Goal: Navigation & Orientation: Find specific page/section

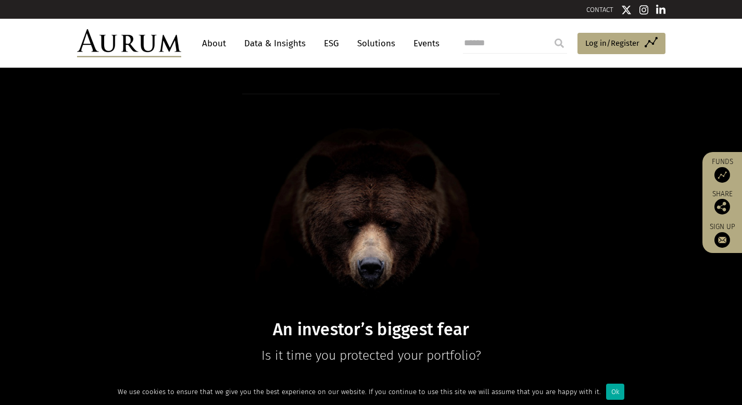
click at [221, 37] on link "About" at bounding box center [214, 43] width 34 height 19
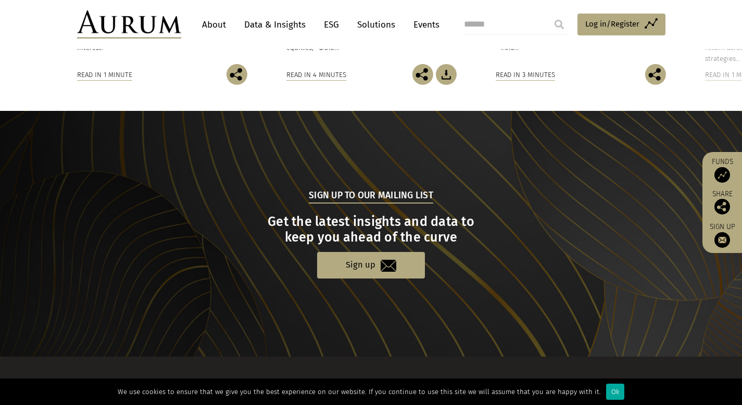
scroll to position [1034, 0]
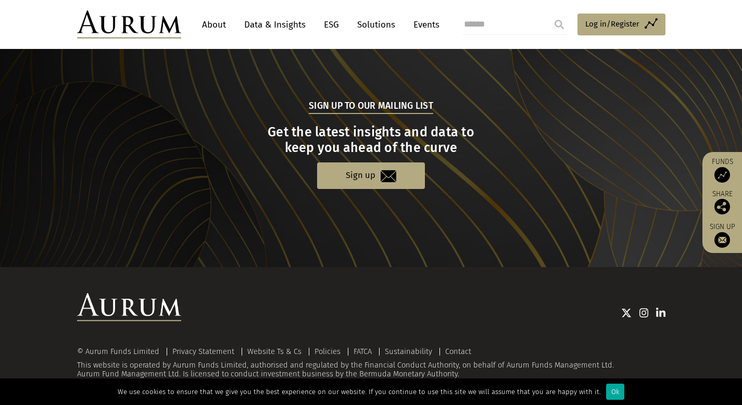
click at [660, 311] on img at bounding box center [660, 313] width 9 height 10
click at [642, 313] on img at bounding box center [643, 313] width 9 height 10
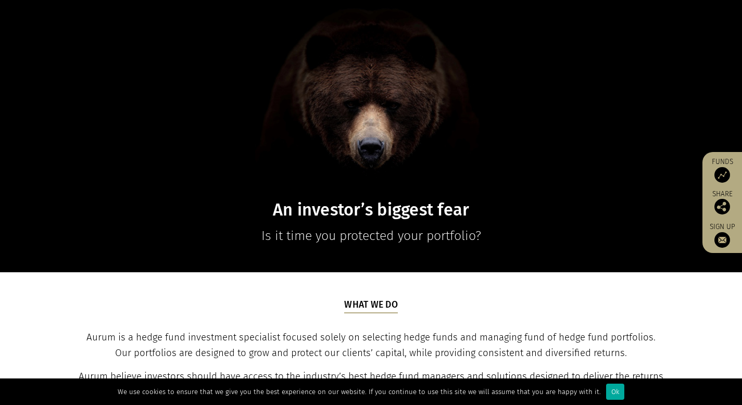
scroll to position [0, 0]
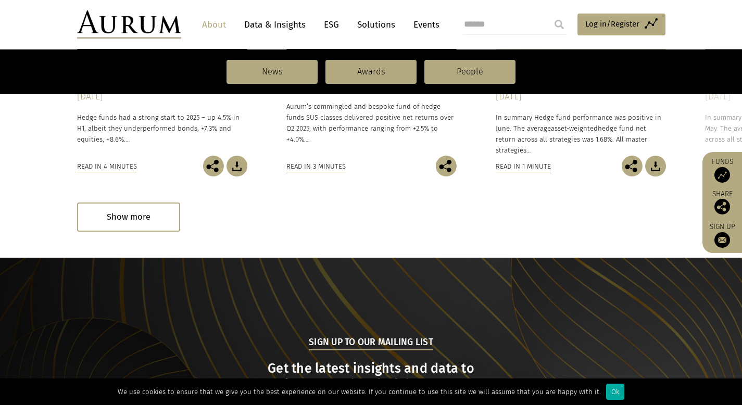
scroll to position [649, 0]
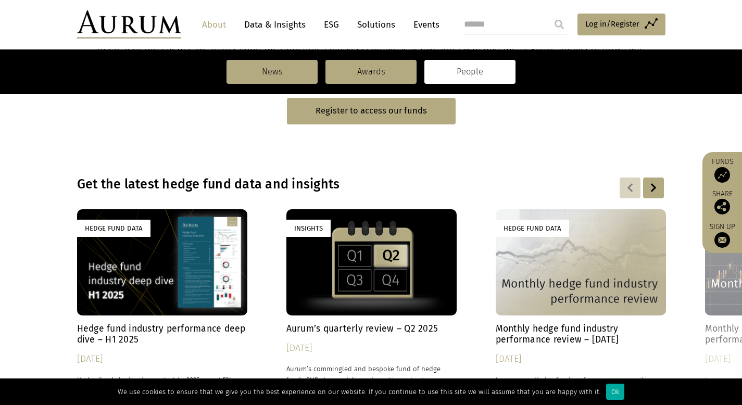
click at [458, 70] on link "People" at bounding box center [469, 72] width 91 height 24
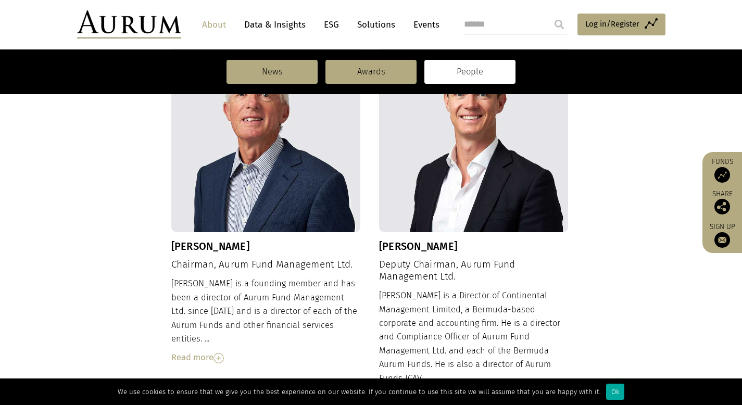
scroll to position [229, 0]
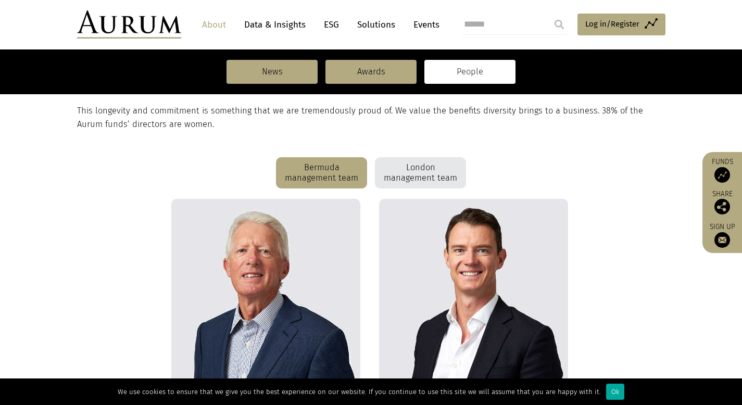
click at [443, 173] on div "London management team" at bounding box center [420, 172] width 91 height 31
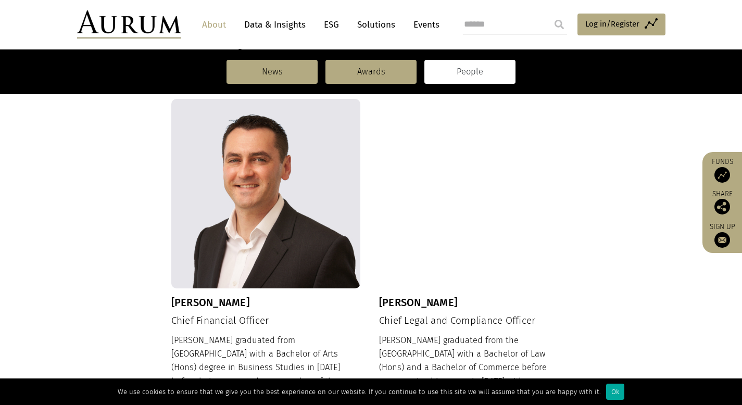
scroll to position [1201, 0]
